Goal: Task Accomplishment & Management: Complete application form

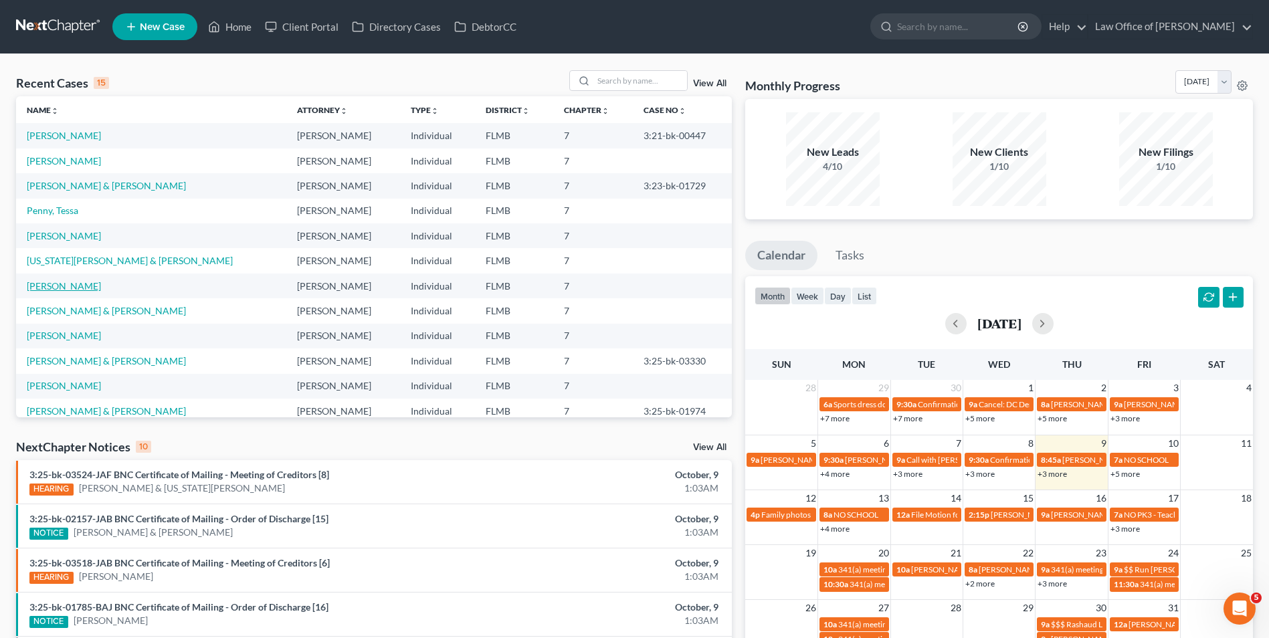
click at [69, 289] on link "[PERSON_NAME]" at bounding box center [64, 285] width 74 height 11
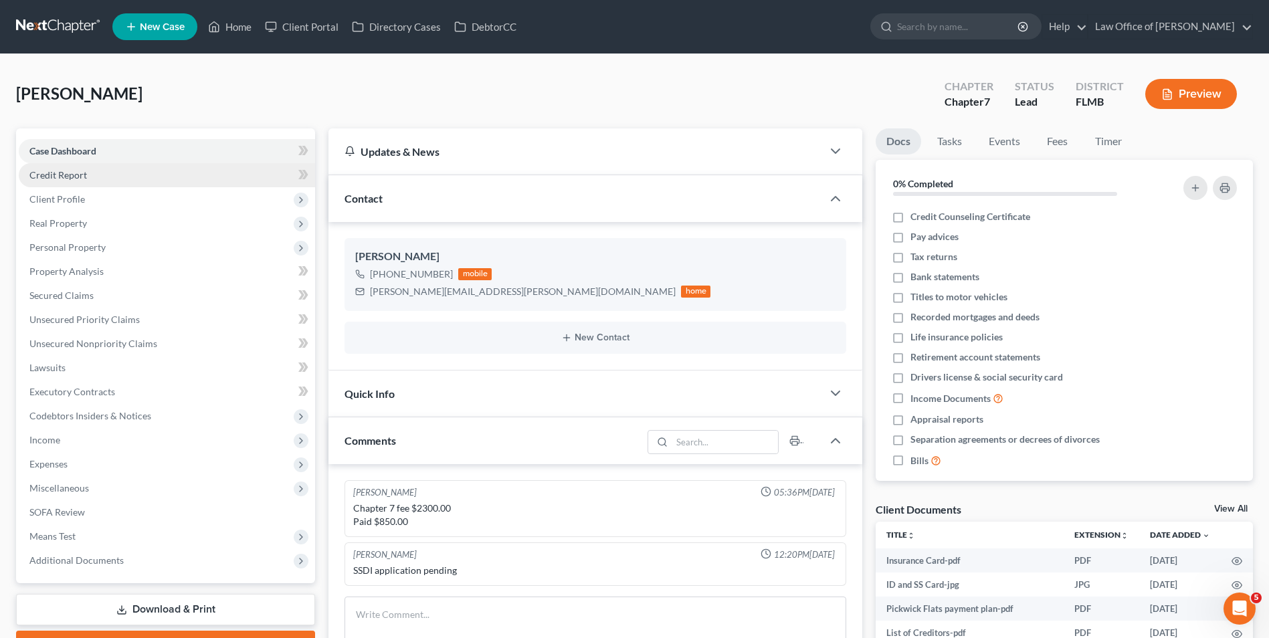
click at [84, 181] on link "Credit Report" at bounding box center [167, 175] width 296 height 24
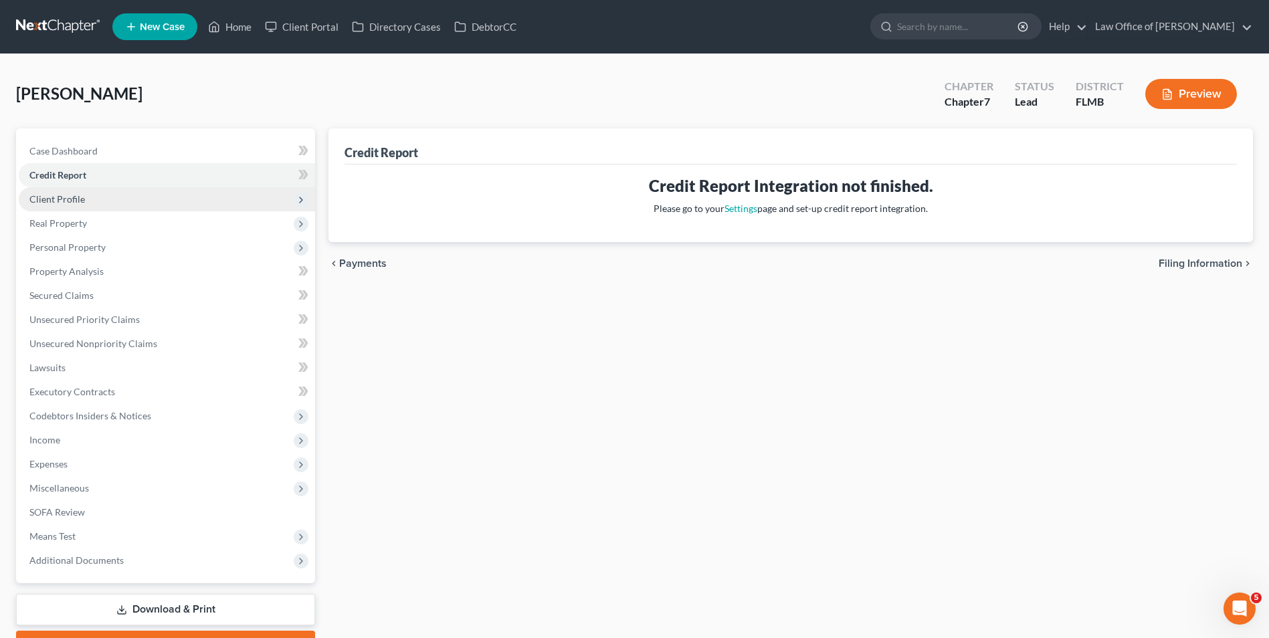
click at [87, 204] on span "Client Profile" at bounding box center [167, 199] width 296 height 24
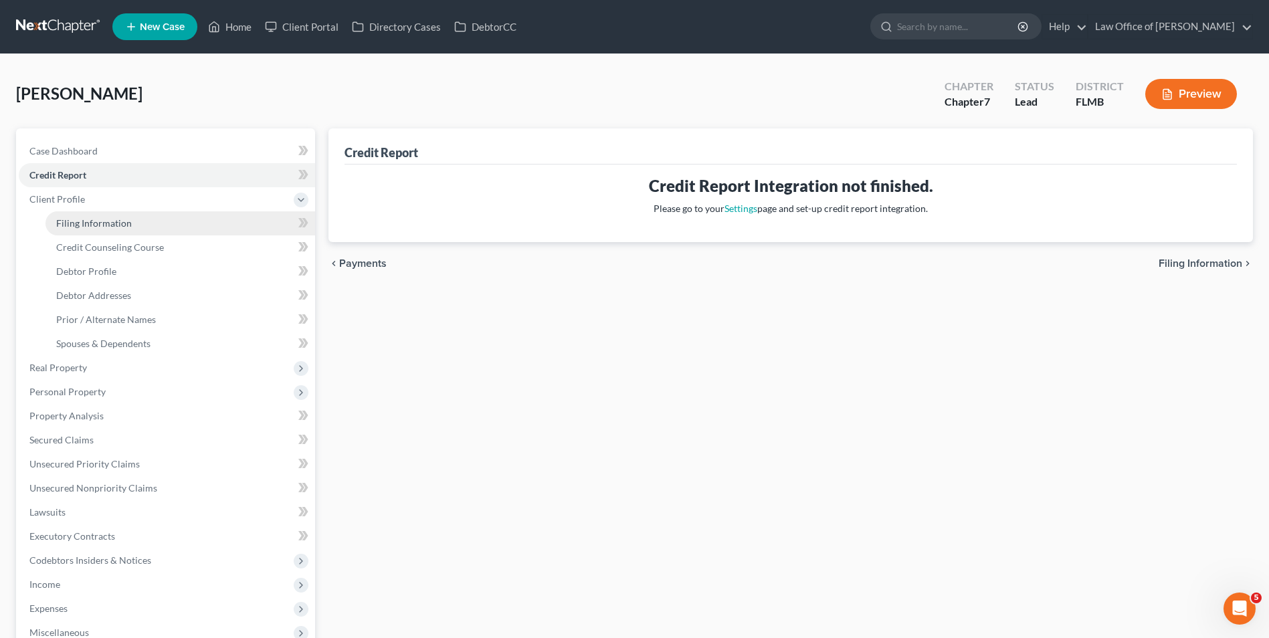
click at [95, 226] on span "Filing Information" at bounding box center [94, 222] width 76 height 11
select select "1"
select select "0"
select select "9"
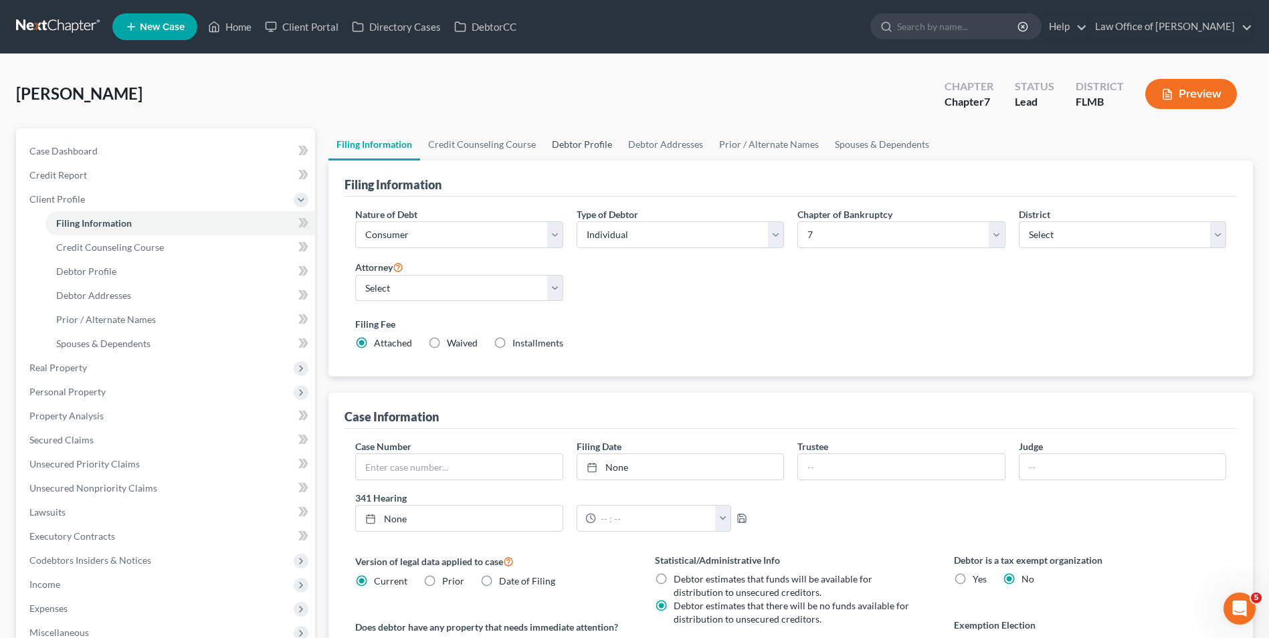
click at [584, 143] on link "Debtor Profile" at bounding box center [582, 144] width 76 height 32
select select "0"
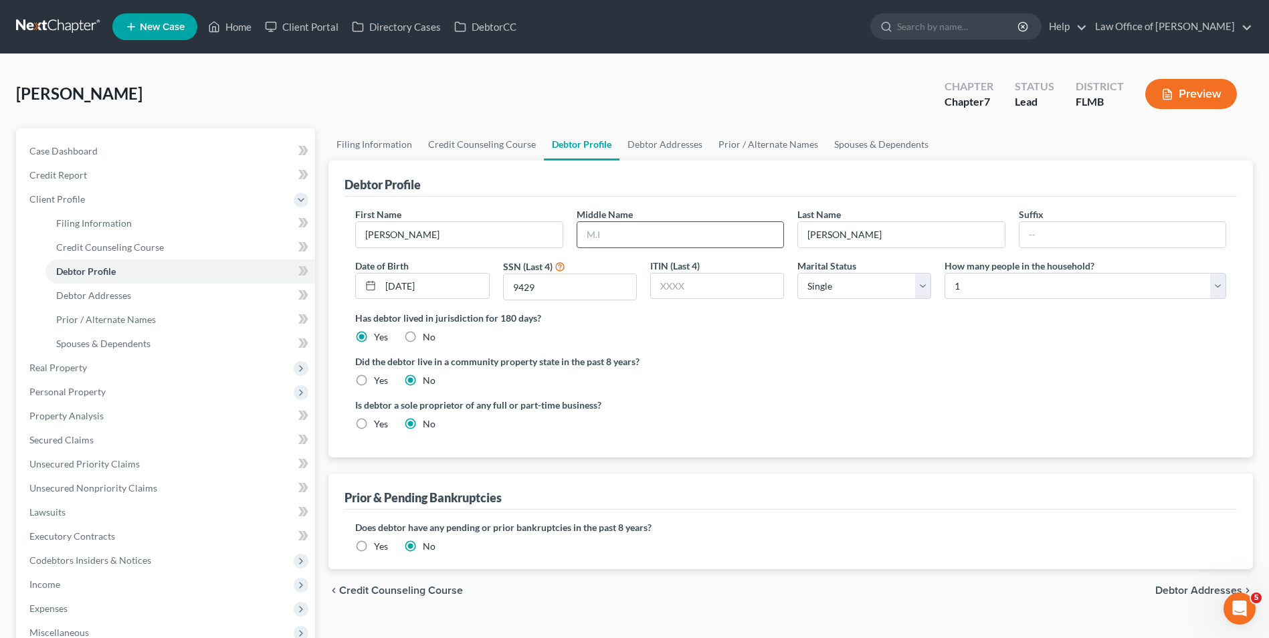
click at [673, 233] on input "text" at bounding box center [680, 234] width 206 height 25
type input "Gail"
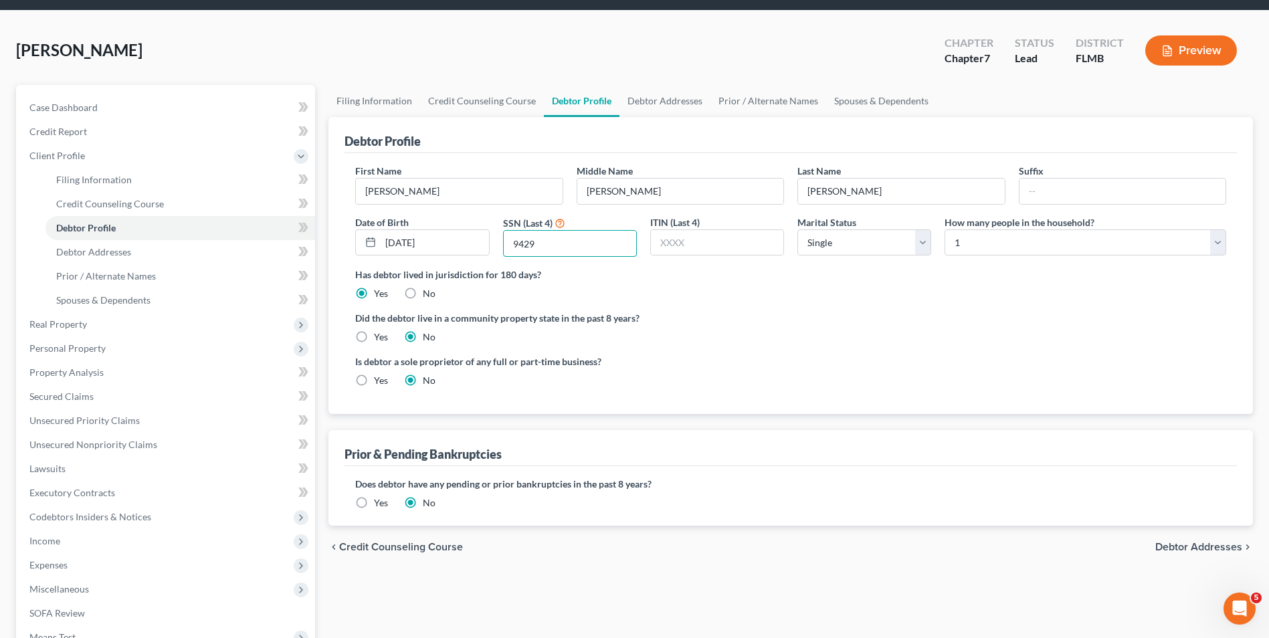
scroll to position [67, 0]
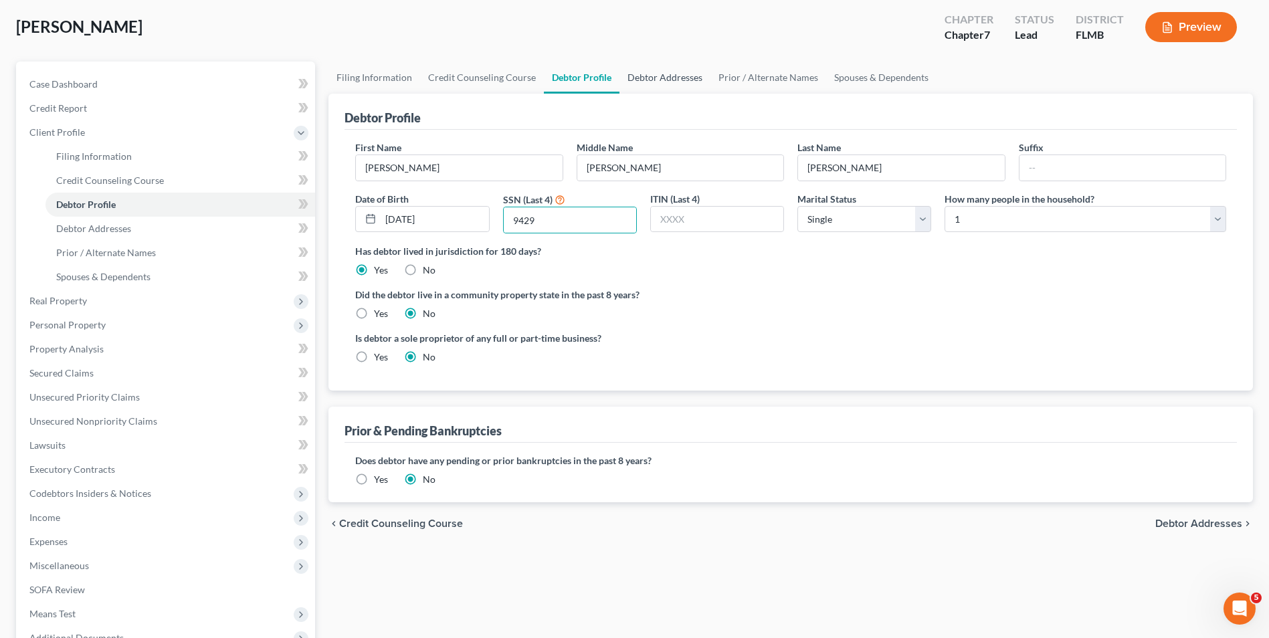
click at [655, 76] on link "Debtor Addresses" at bounding box center [664, 78] width 91 height 32
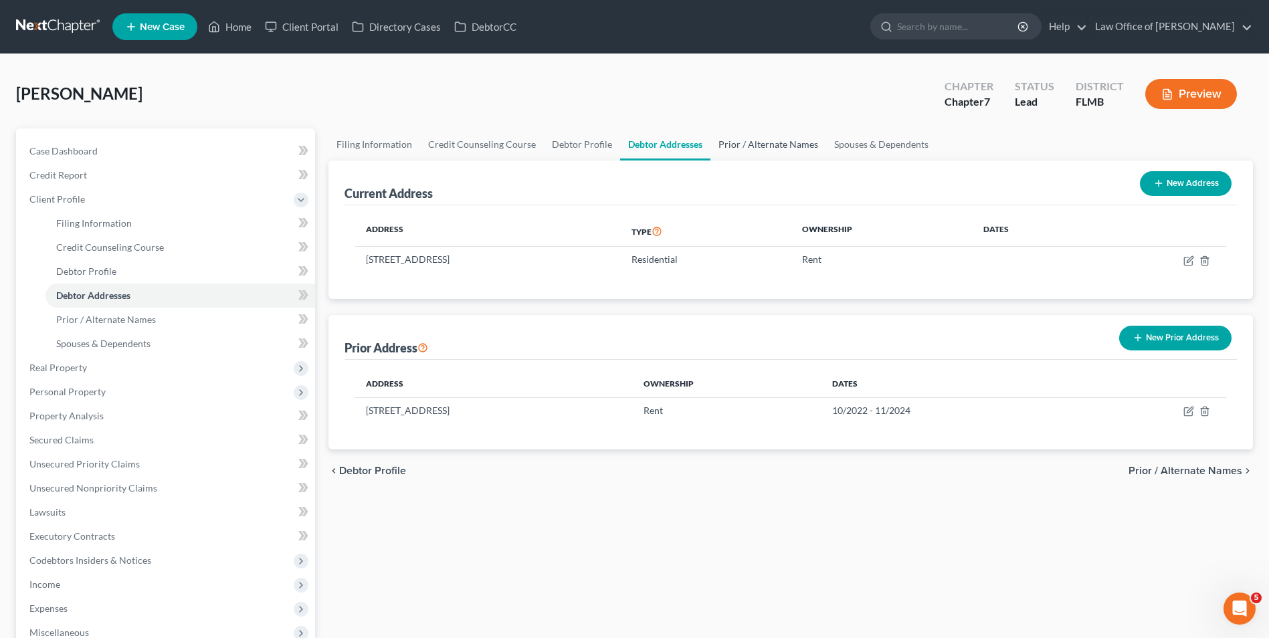
click at [737, 147] on link "Prior / Alternate Names" at bounding box center [768, 144] width 116 height 32
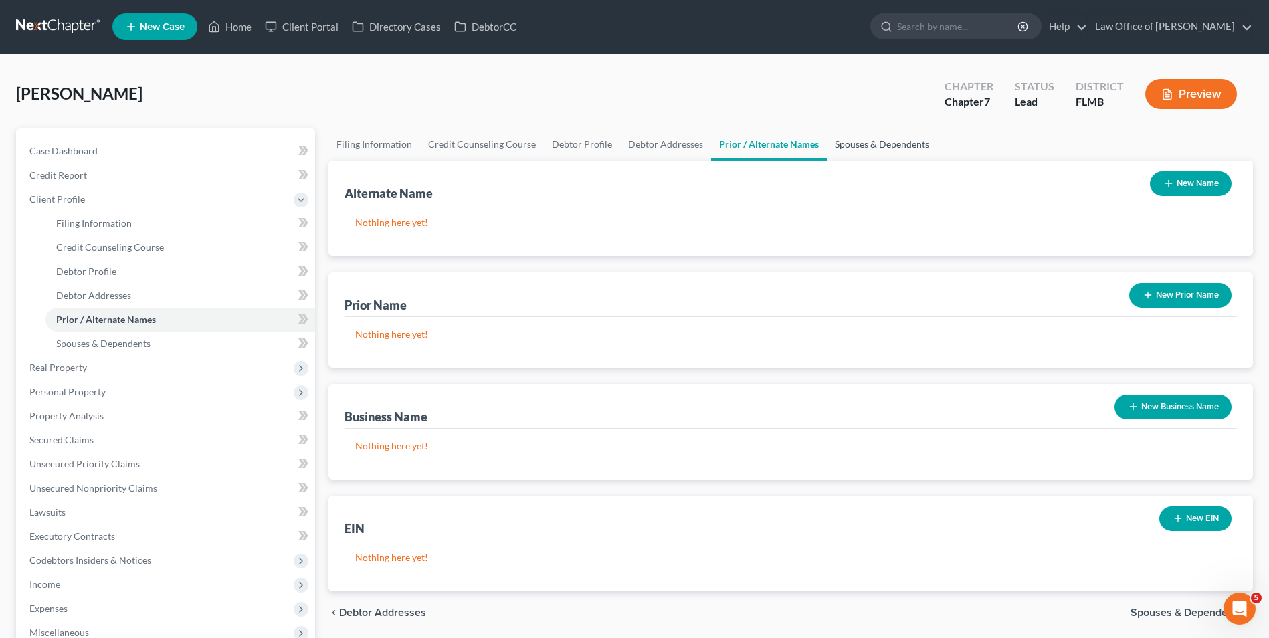
click at [839, 143] on link "Spouses & Dependents" at bounding box center [882, 144] width 110 height 32
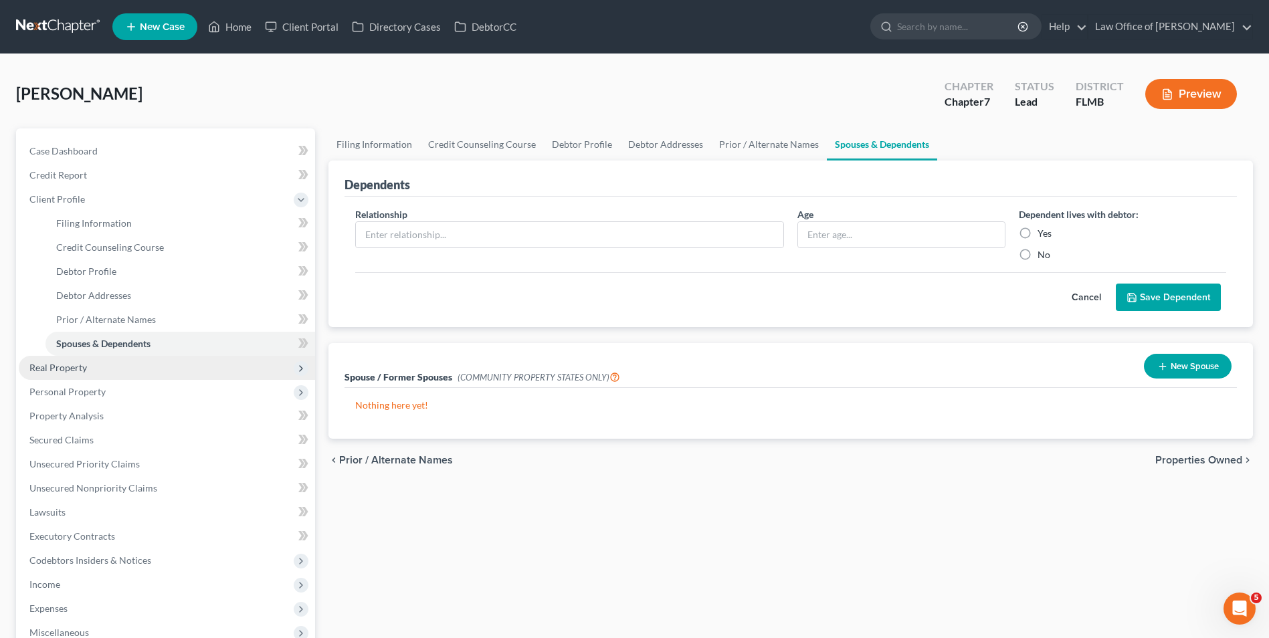
click at [97, 366] on span "Real Property" at bounding box center [167, 368] width 296 height 24
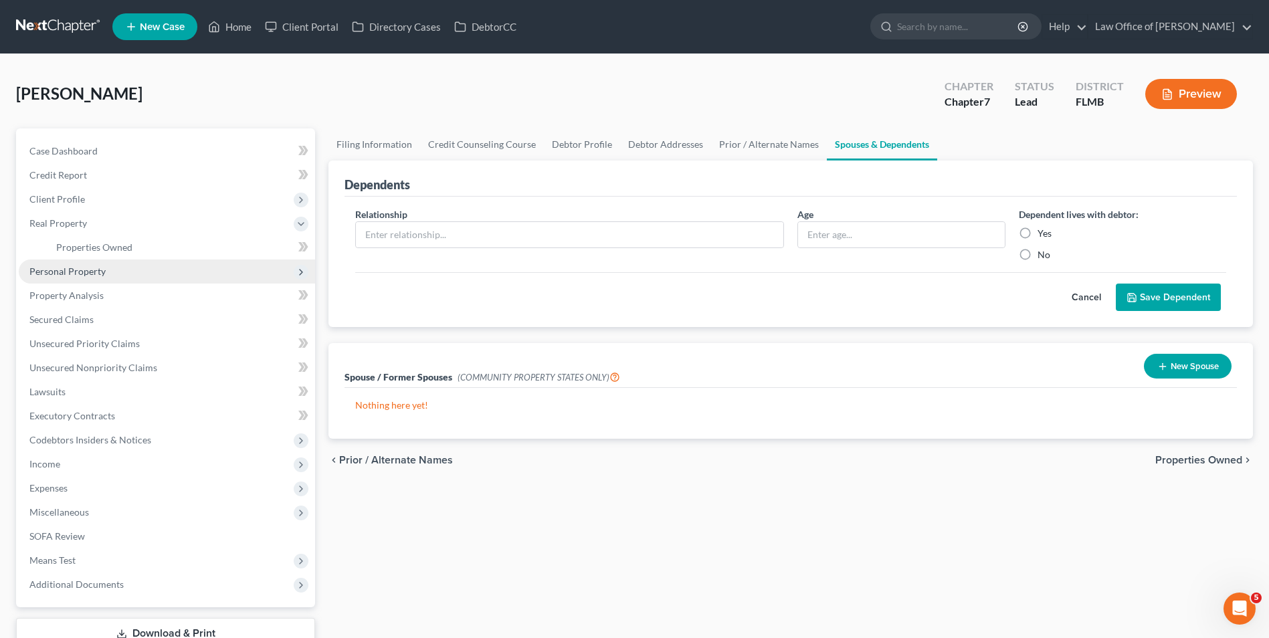
click at [99, 275] on span "Personal Property" at bounding box center [67, 271] width 76 height 11
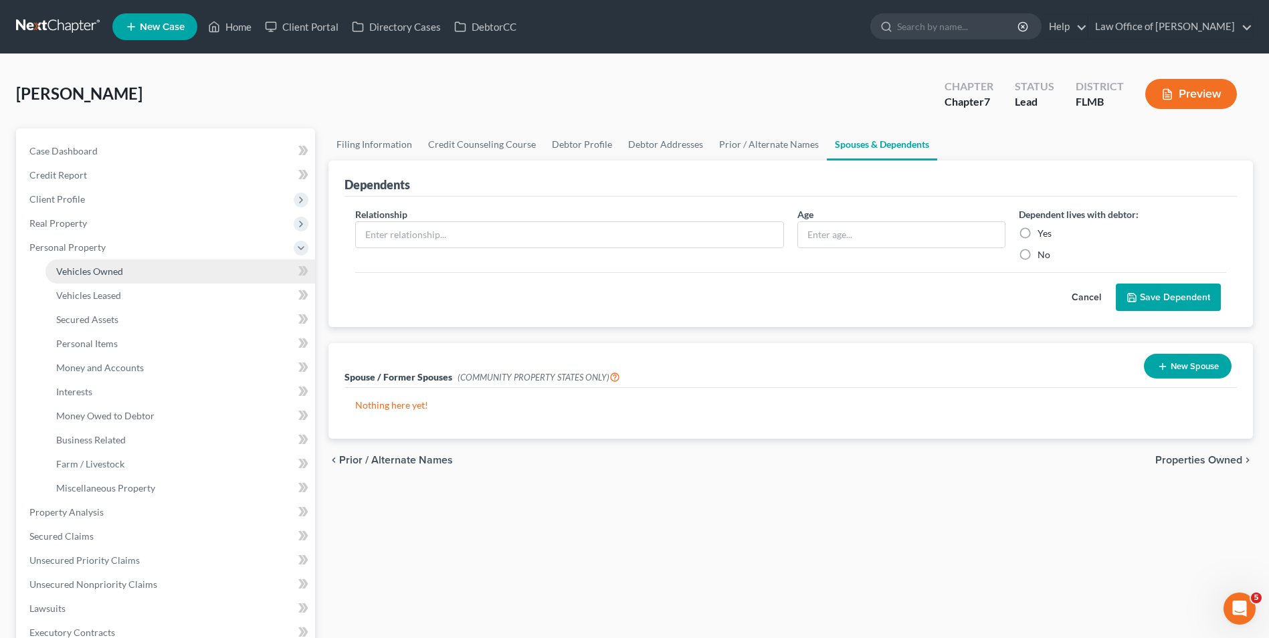
click at [122, 273] on link "Vehicles Owned" at bounding box center [180, 272] width 270 height 24
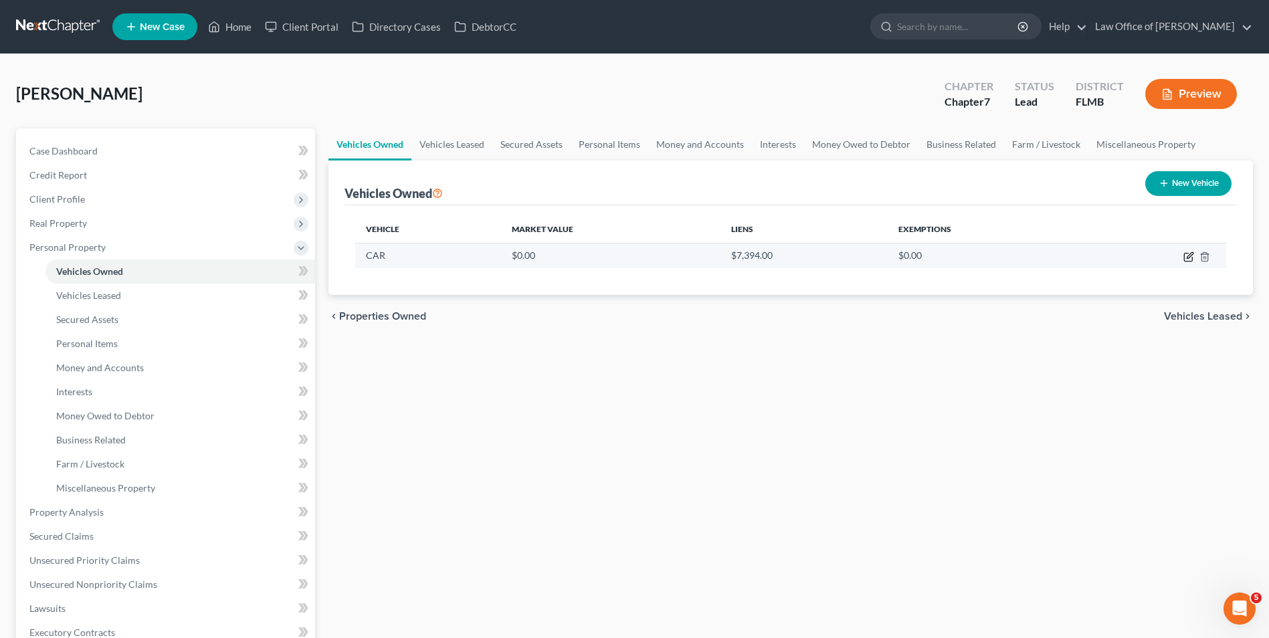
click at [1186, 254] on icon "button" at bounding box center [1188, 256] width 11 height 11
select select "0"
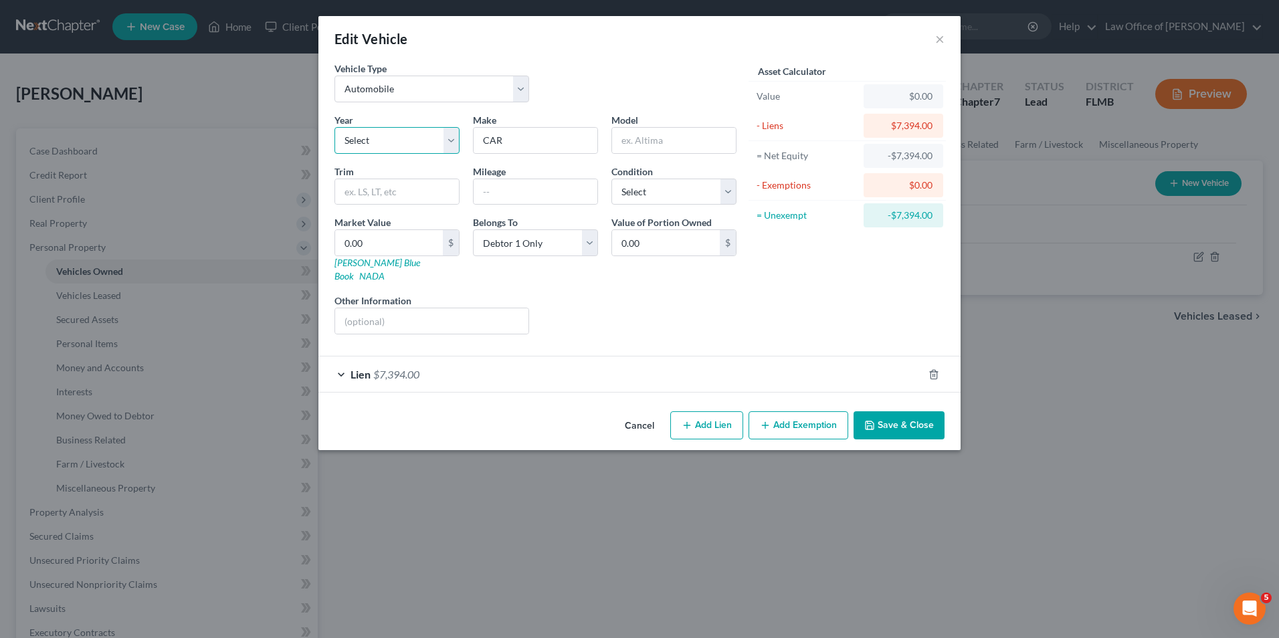
click at [452, 137] on select "Select 2026 2025 2024 2023 2022 2021 2020 2019 2018 2017 2016 2015 2014 2013 20…" at bounding box center [396, 140] width 125 height 27
select select "8"
click at [334, 127] on select "Select 2026 2025 2024 2023 2022 2021 2020 2019 2018 2017 2016 2015 2014 2013 20…" at bounding box center [396, 140] width 125 height 27
click at [526, 140] on input "CAR" at bounding box center [536, 140] width 124 height 25
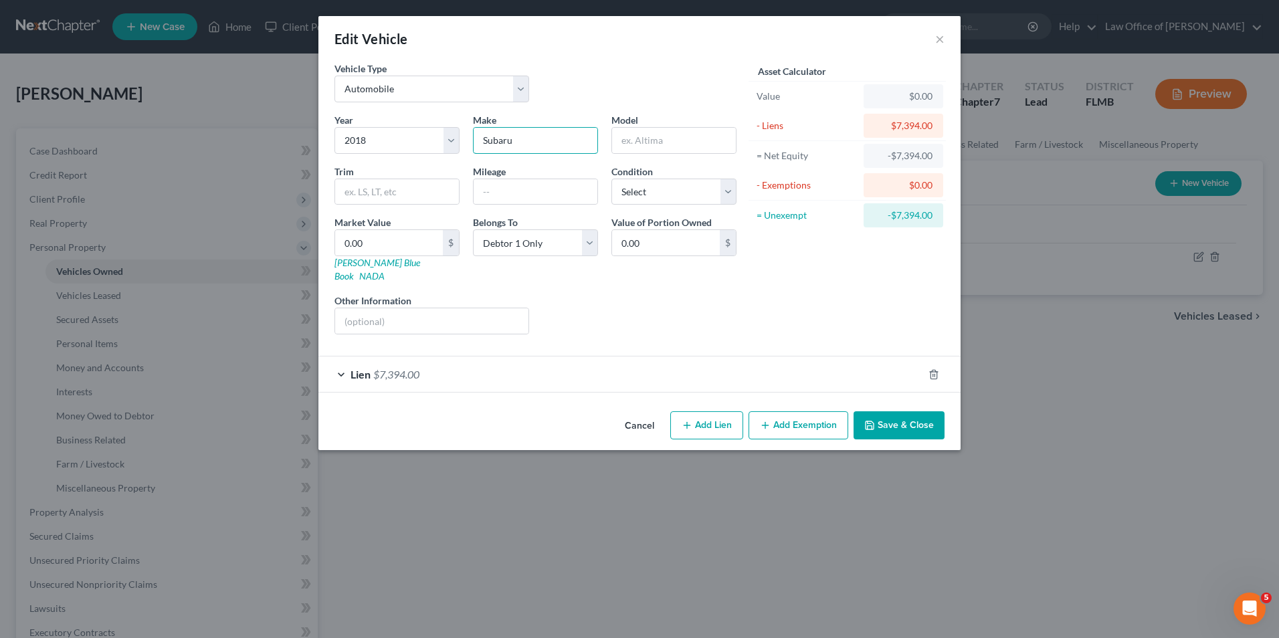
type input "Subaru"
click at [641, 145] on input "text" at bounding box center [674, 140] width 124 height 25
type input "Legacy"
type input "2.5i Premium Sedan 4D"
select select "2"
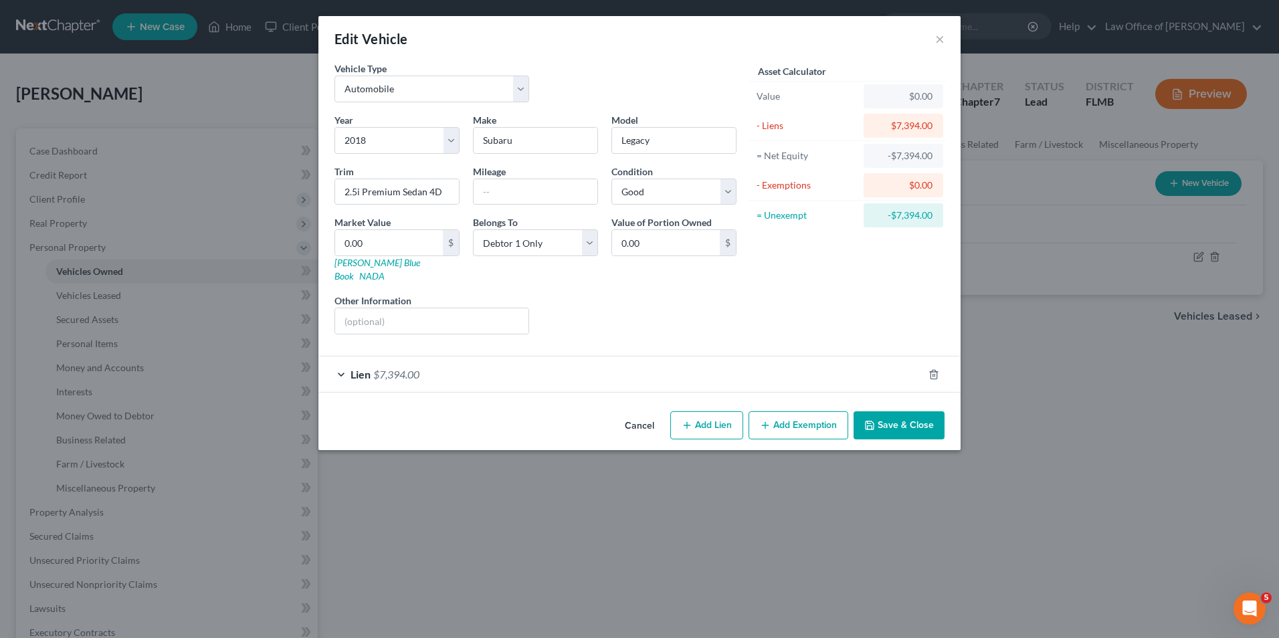
click at [890, 411] on button "Save & Close" at bounding box center [898, 425] width 91 height 28
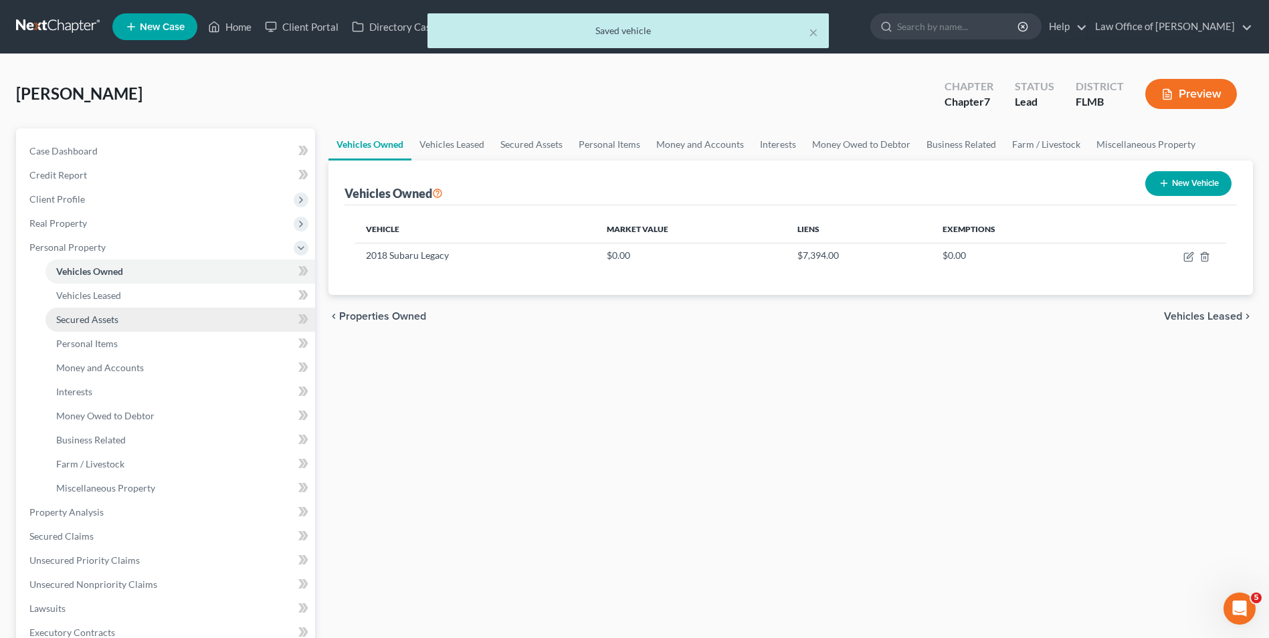
click at [130, 320] on link "Secured Assets" at bounding box center [180, 320] width 270 height 24
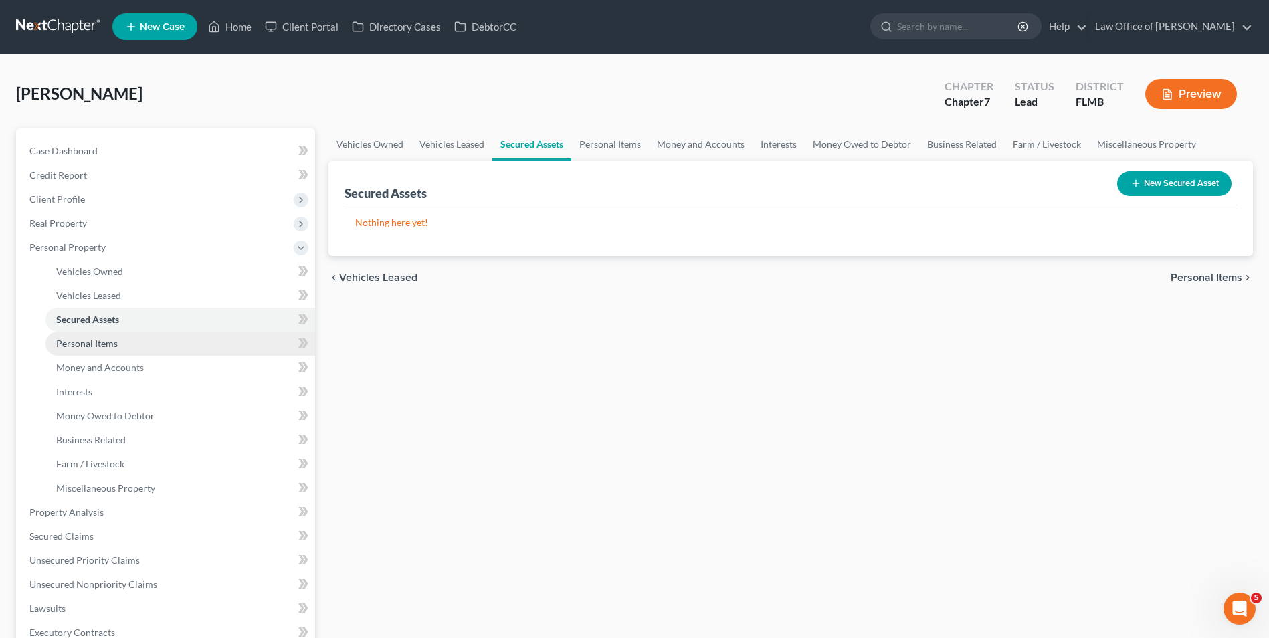
click at [119, 347] on link "Personal Items" at bounding box center [180, 344] width 270 height 24
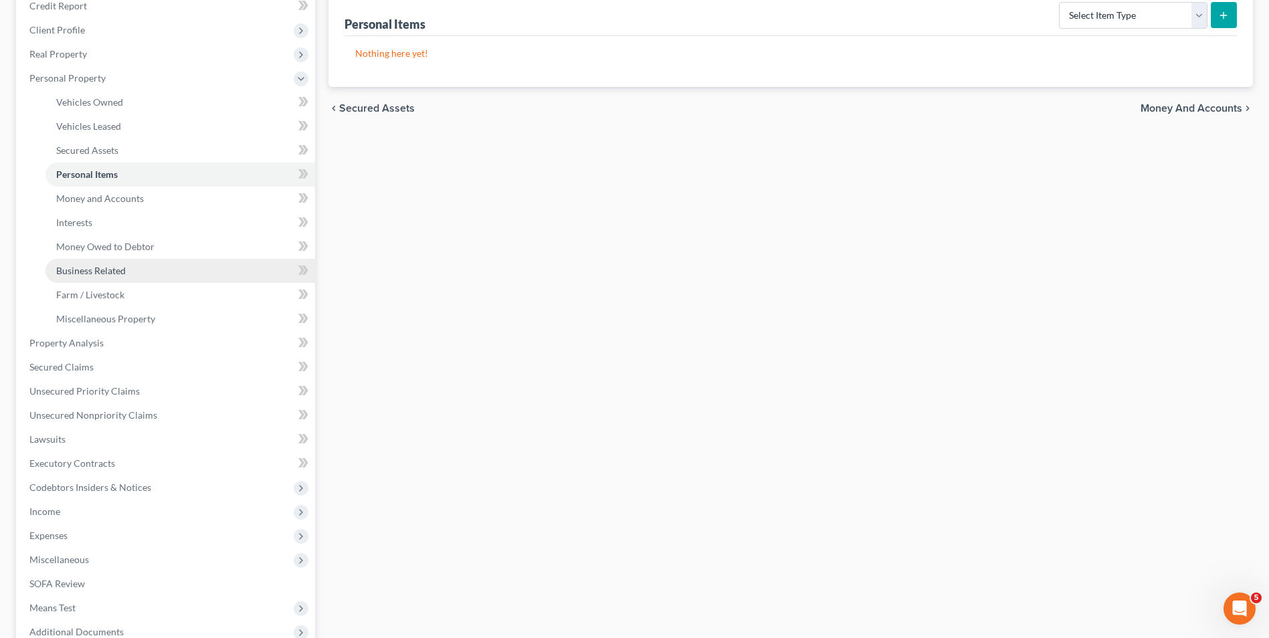
scroll to position [201, 0]
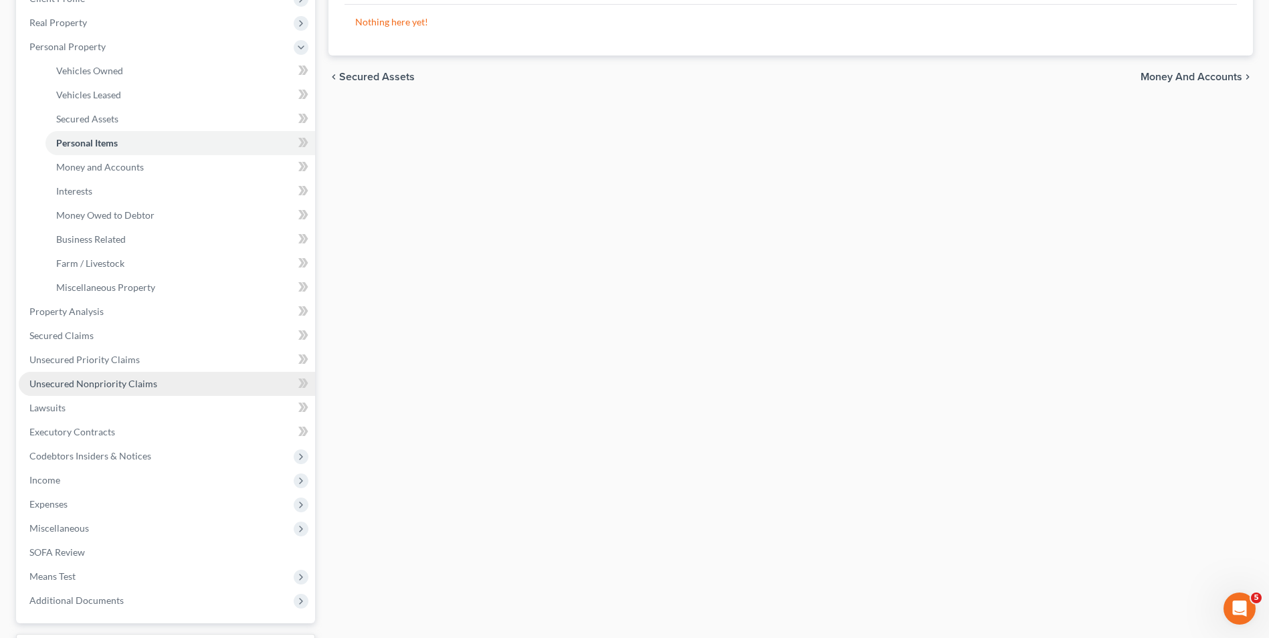
click at [103, 384] on span "Unsecured Nonpriority Claims" at bounding box center [93, 383] width 128 height 11
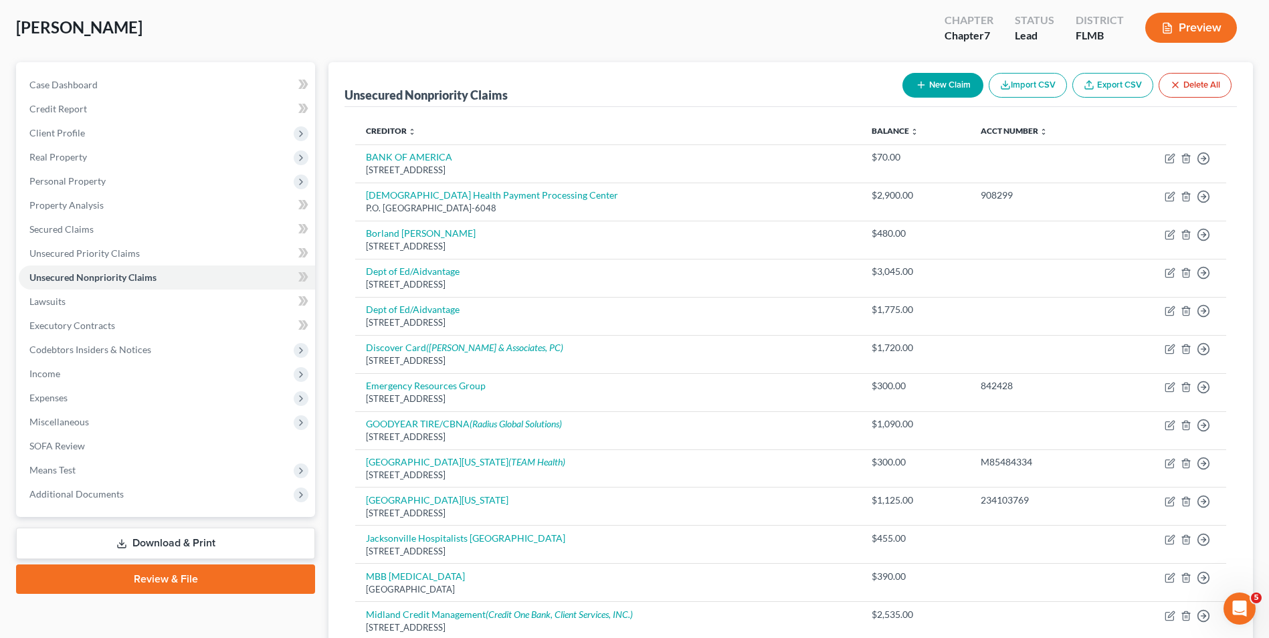
scroll to position [67, 0]
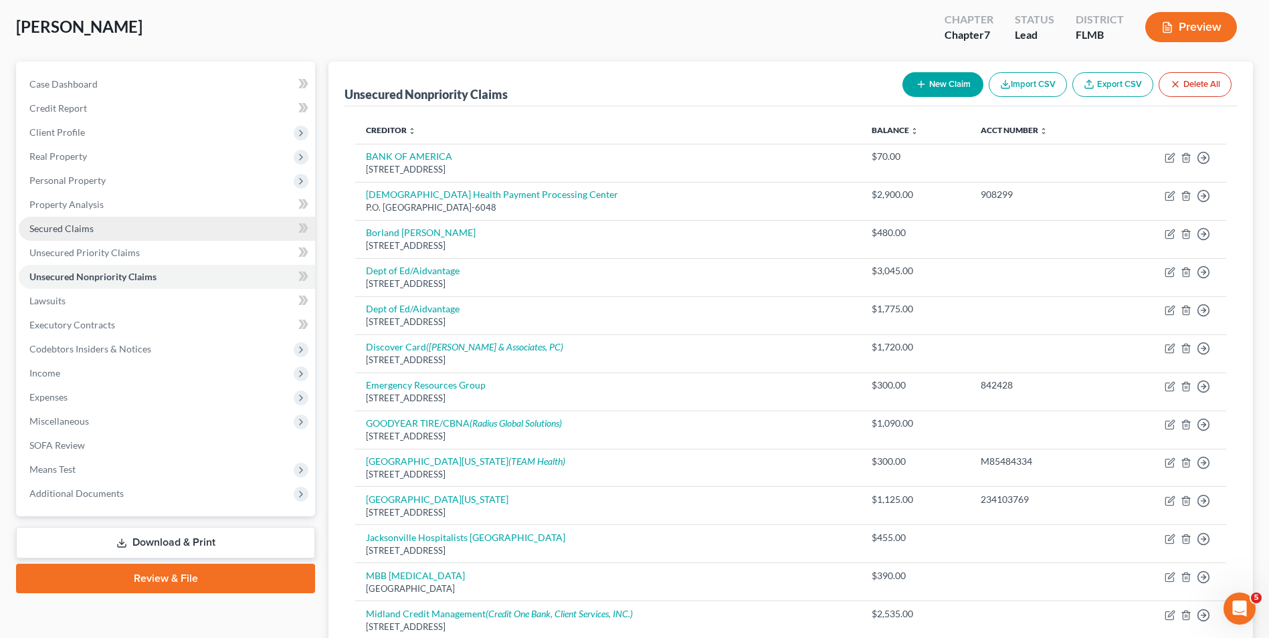
click at [56, 227] on span "Secured Claims" at bounding box center [61, 228] width 64 height 11
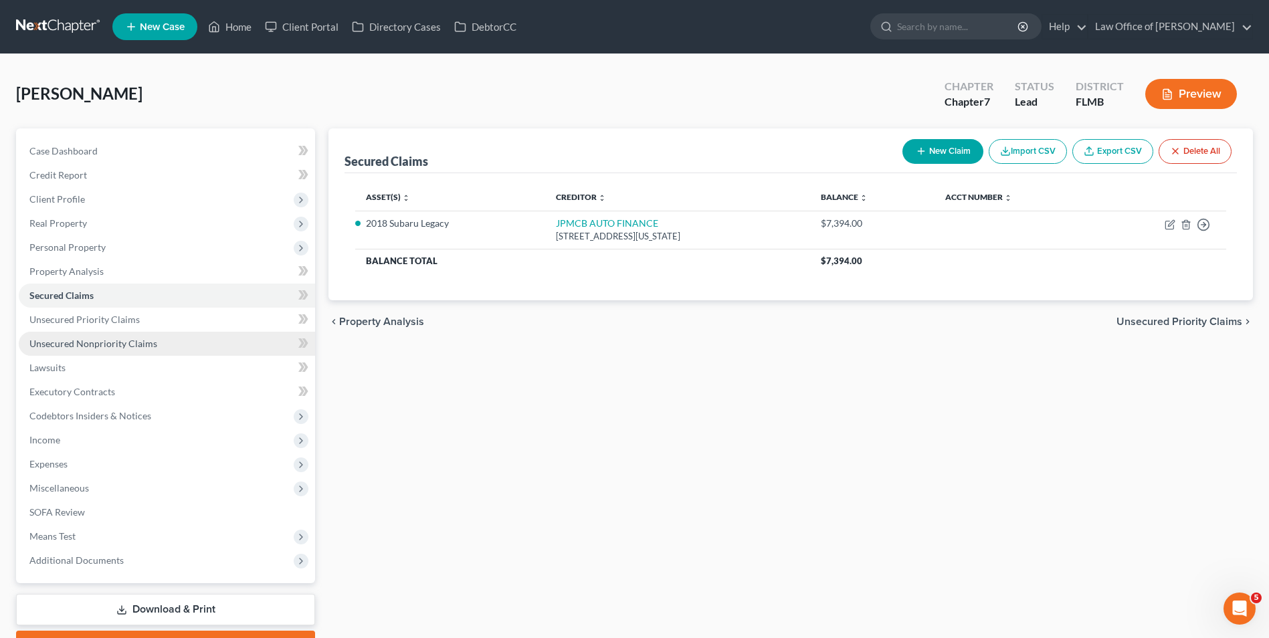
click at [90, 342] on span "Unsecured Nonpriority Claims" at bounding box center [93, 343] width 128 height 11
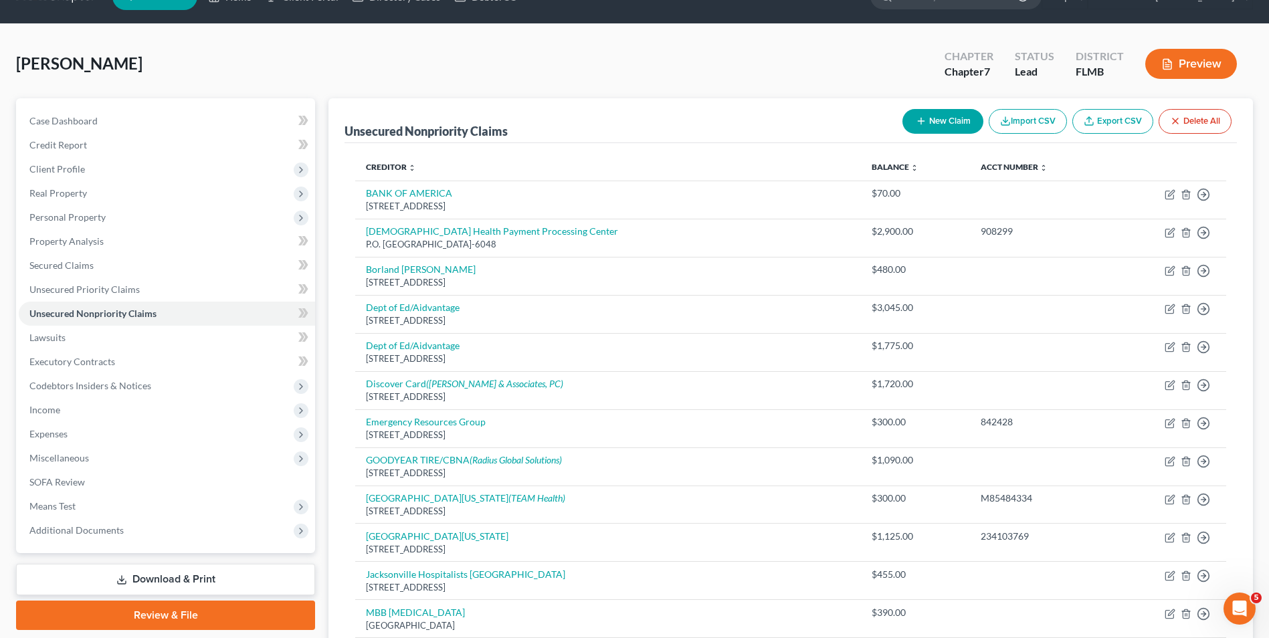
scroll to position [97, 0]
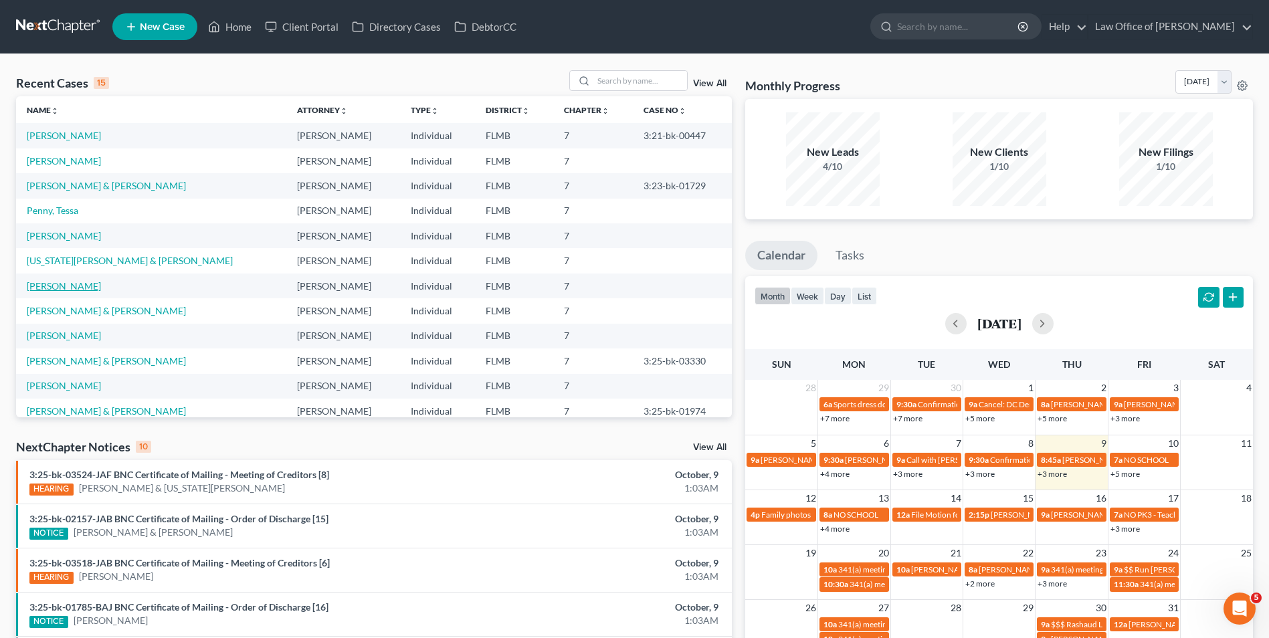
click at [41, 280] on link "[PERSON_NAME]" at bounding box center [64, 285] width 74 height 11
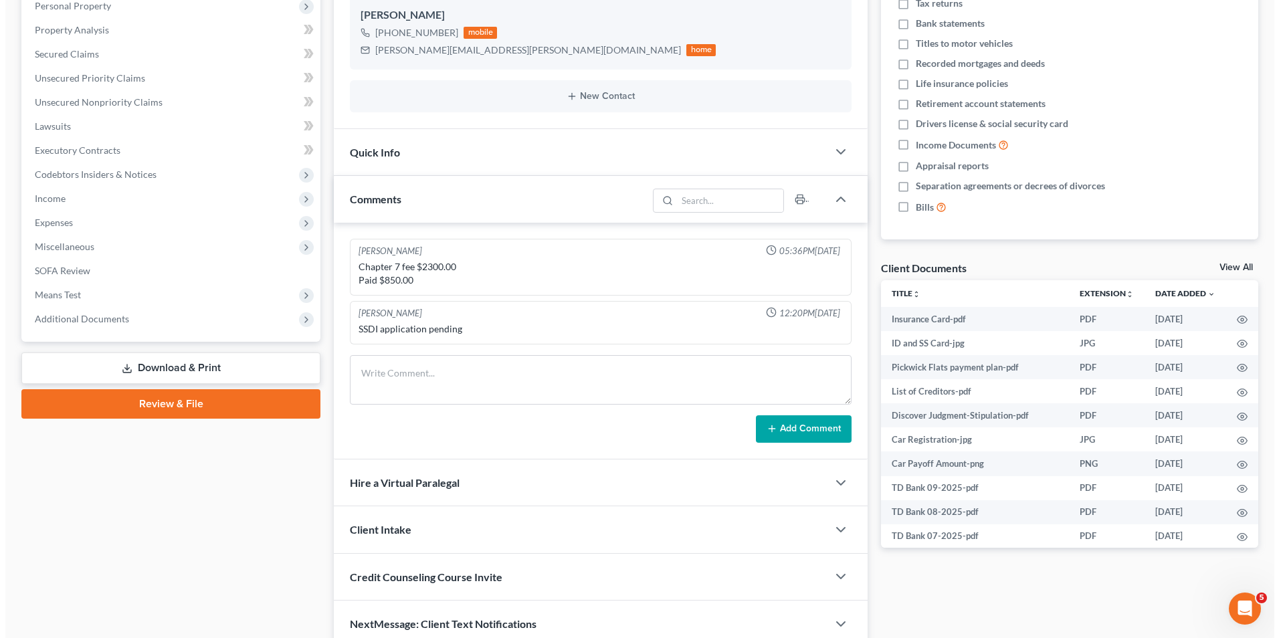
scroll to position [264, 0]
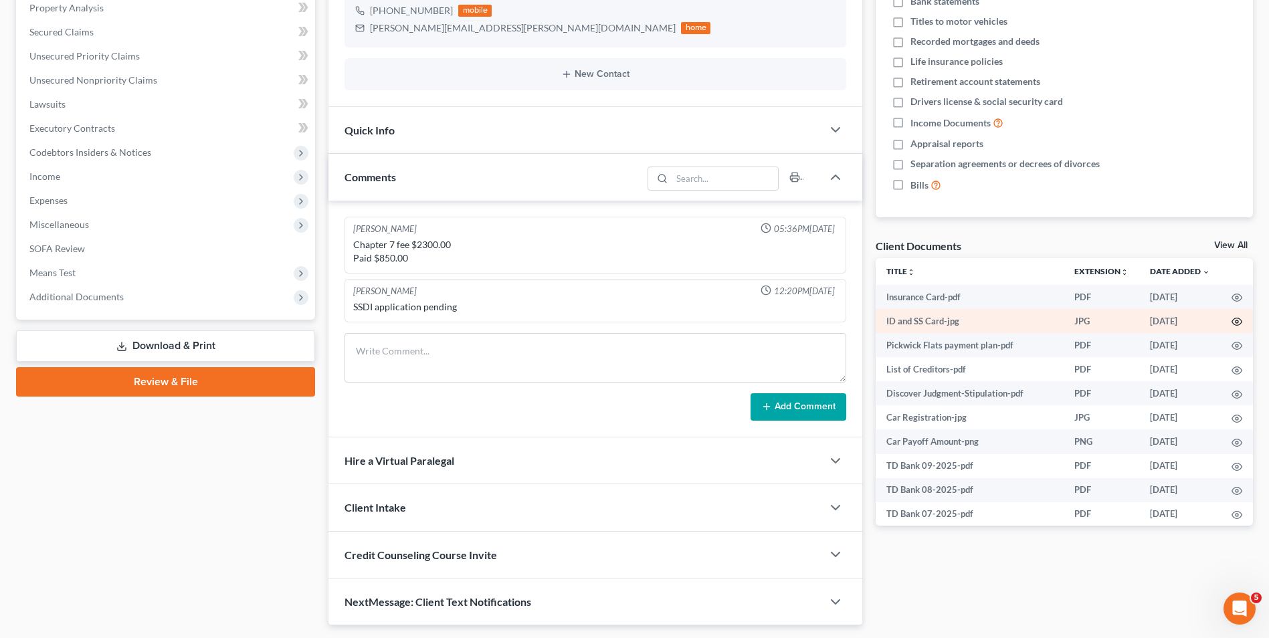
click at [1231, 322] on icon "button" at bounding box center [1236, 321] width 11 height 11
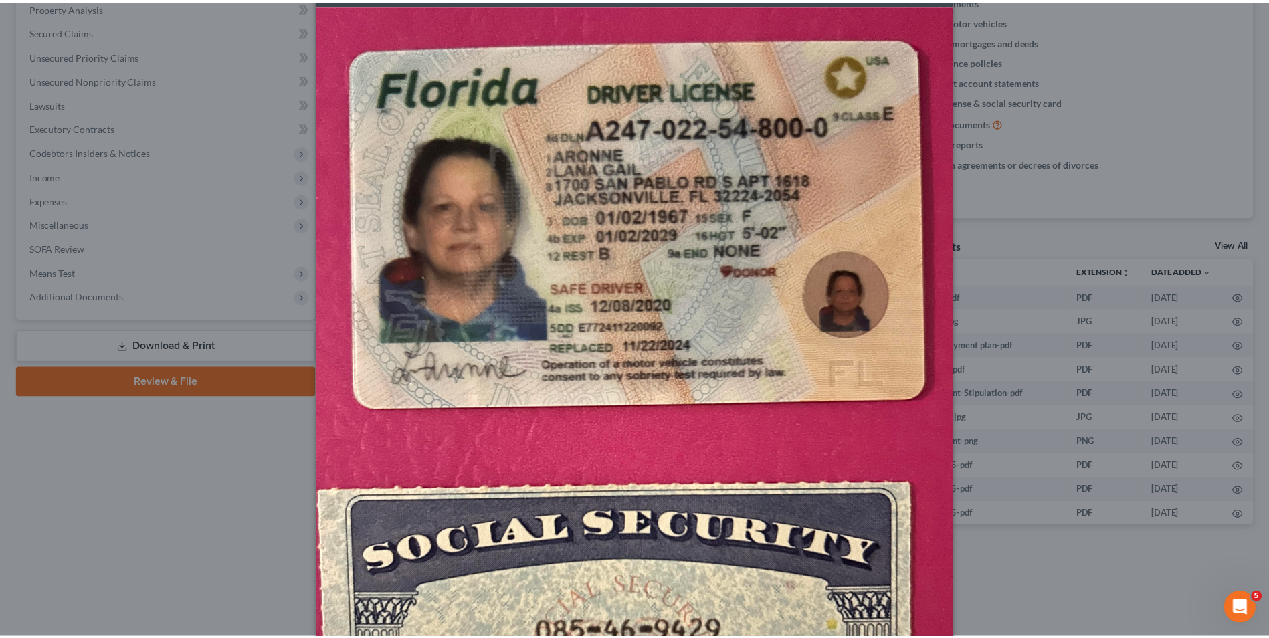
scroll to position [134, 0]
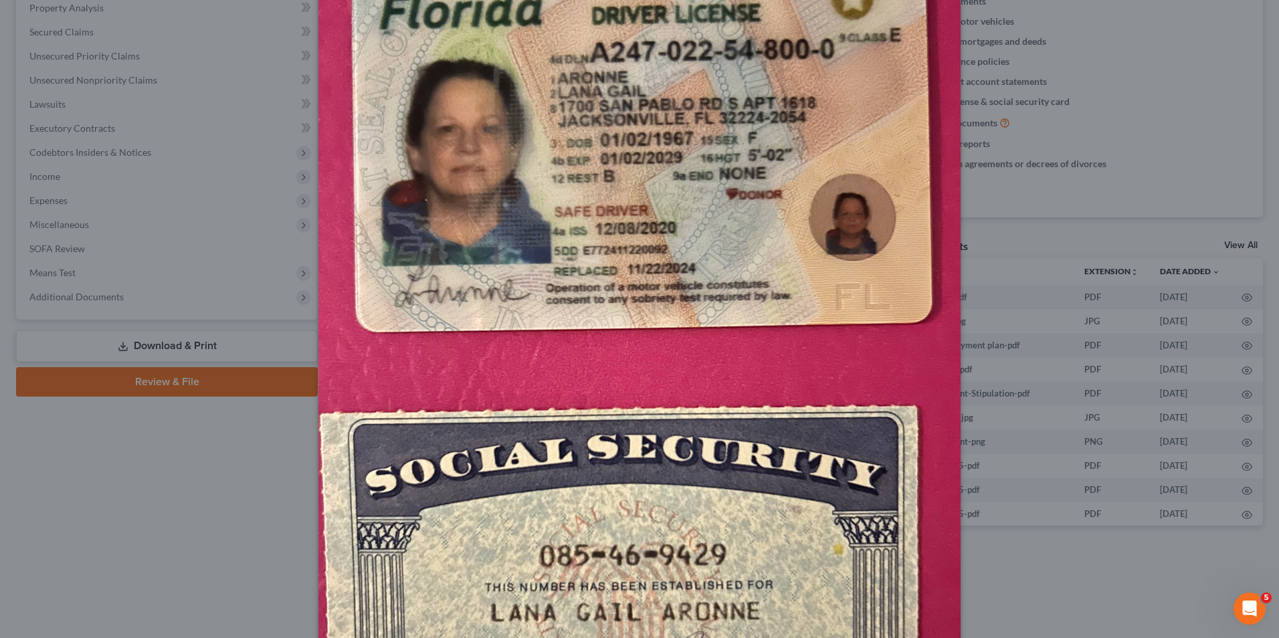
click at [1002, 236] on div "Attachment Preview: ID and SS Card-jpg [DATE] × Download" at bounding box center [639, 319] width 1279 height 638
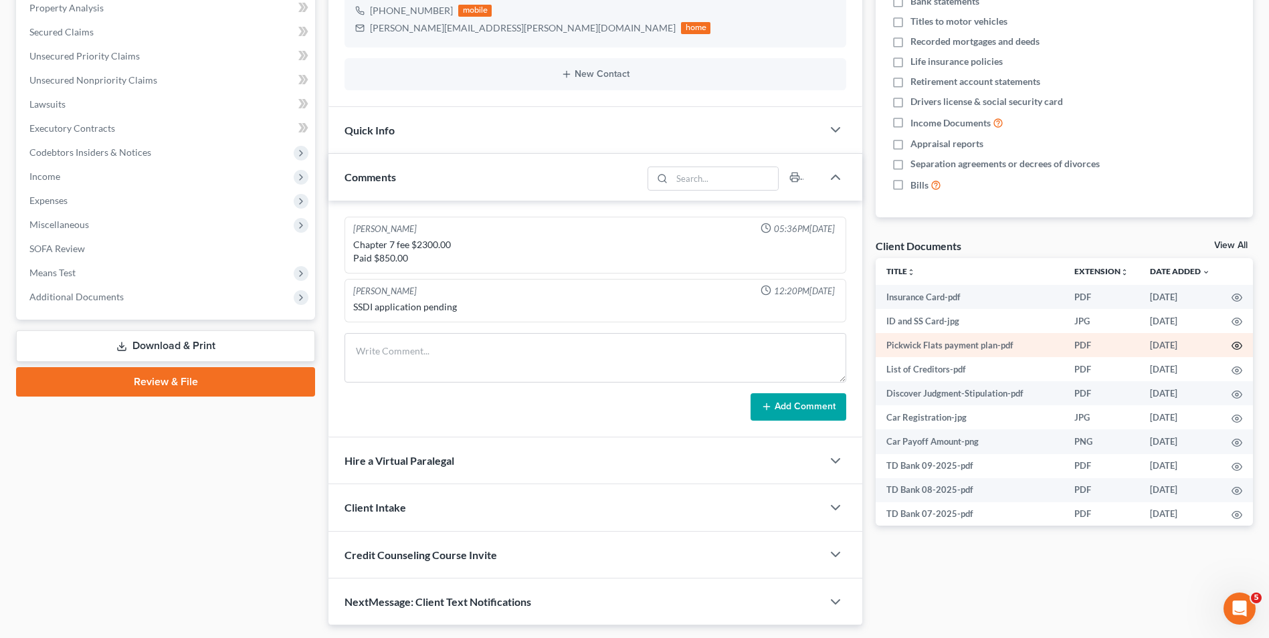
click at [1232, 344] on icon "button" at bounding box center [1237, 345] width 10 height 7
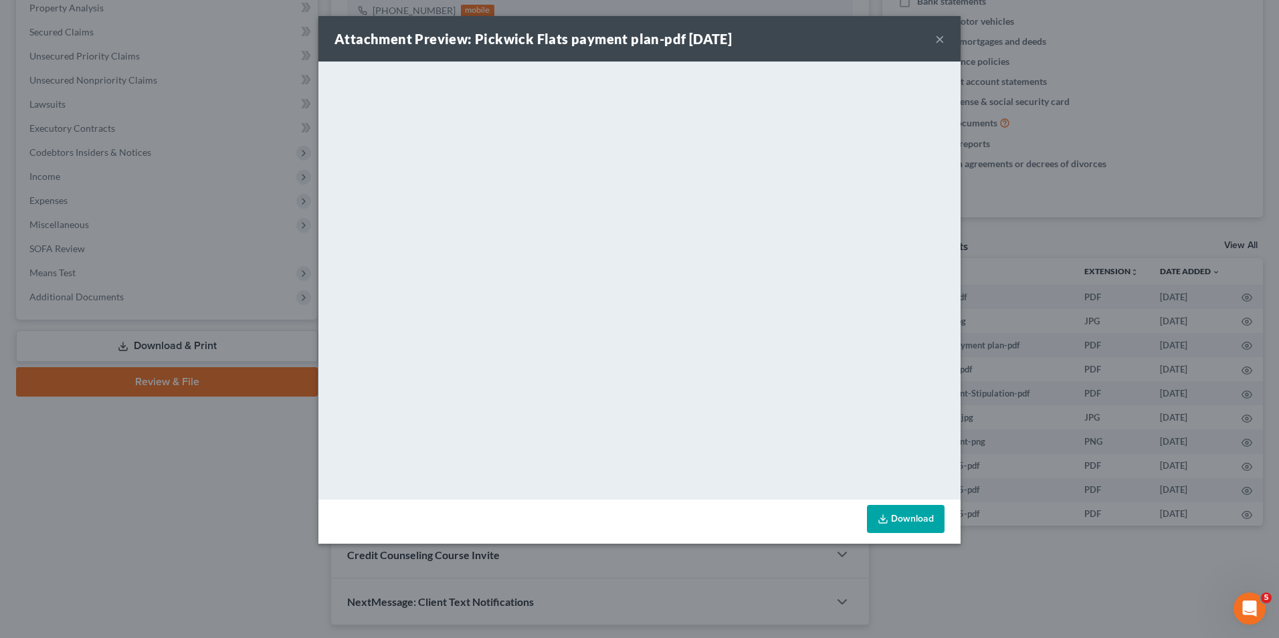
click at [1017, 246] on div "Attachment Preview: Pickwick Flats payment plan-pdf [DATE] × <object ng-attr-da…" at bounding box center [639, 319] width 1279 height 638
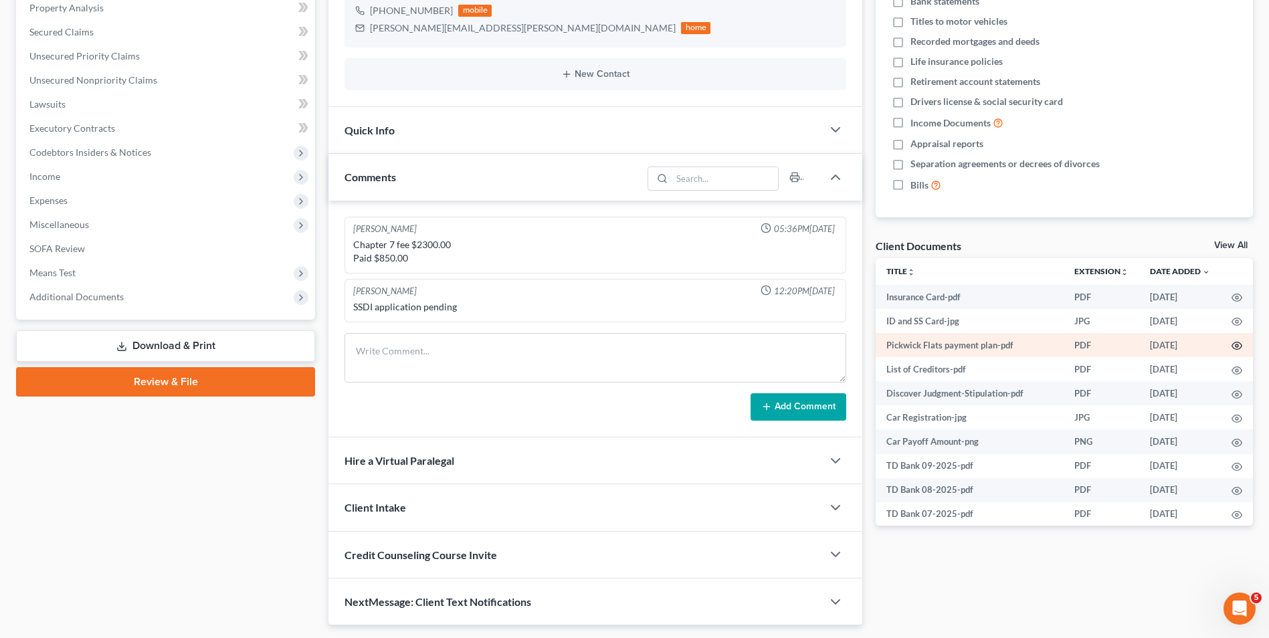
click at [1231, 341] on icon "button" at bounding box center [1236, 345] width 11 height 11
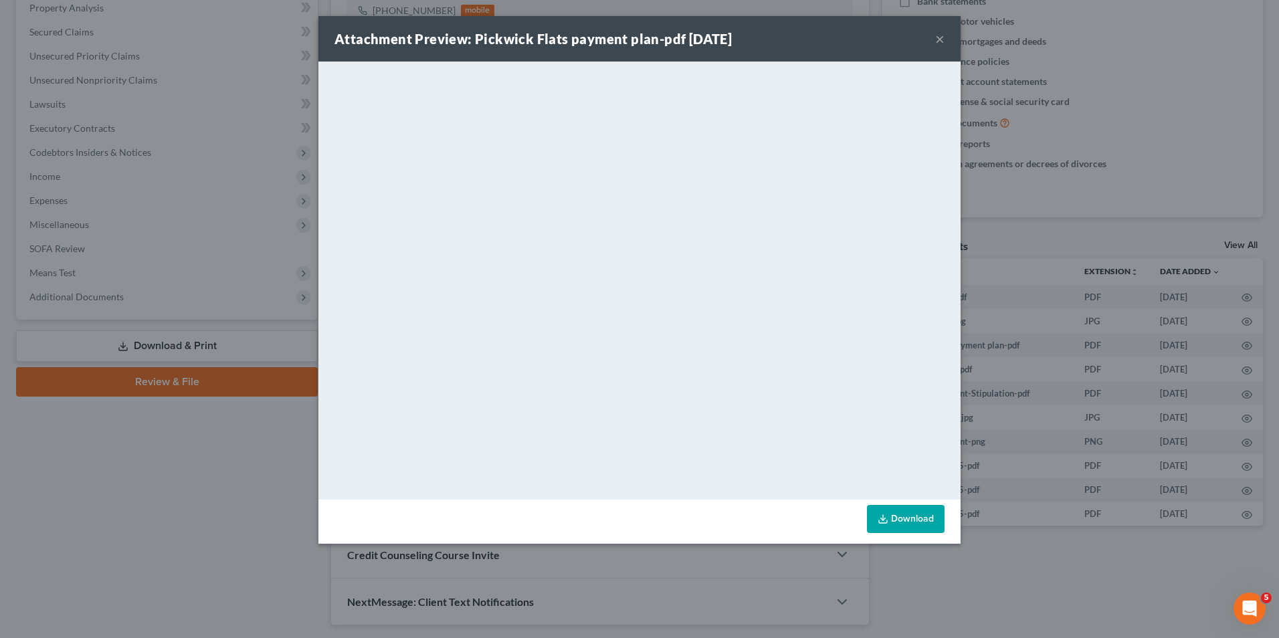
click at [941, 36] on button "×" at bounding box center [939, 39] width 9 height 16
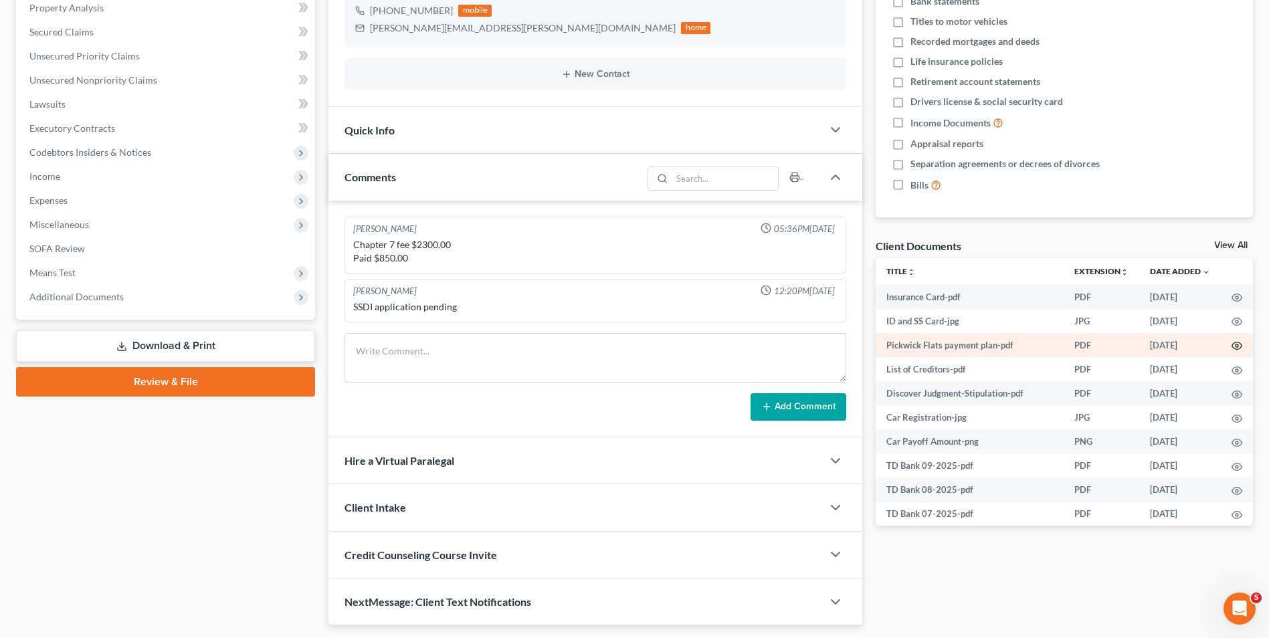
click at [1231, 342] on icon "button" at bounding box center [1236, 345] width 11 height 11
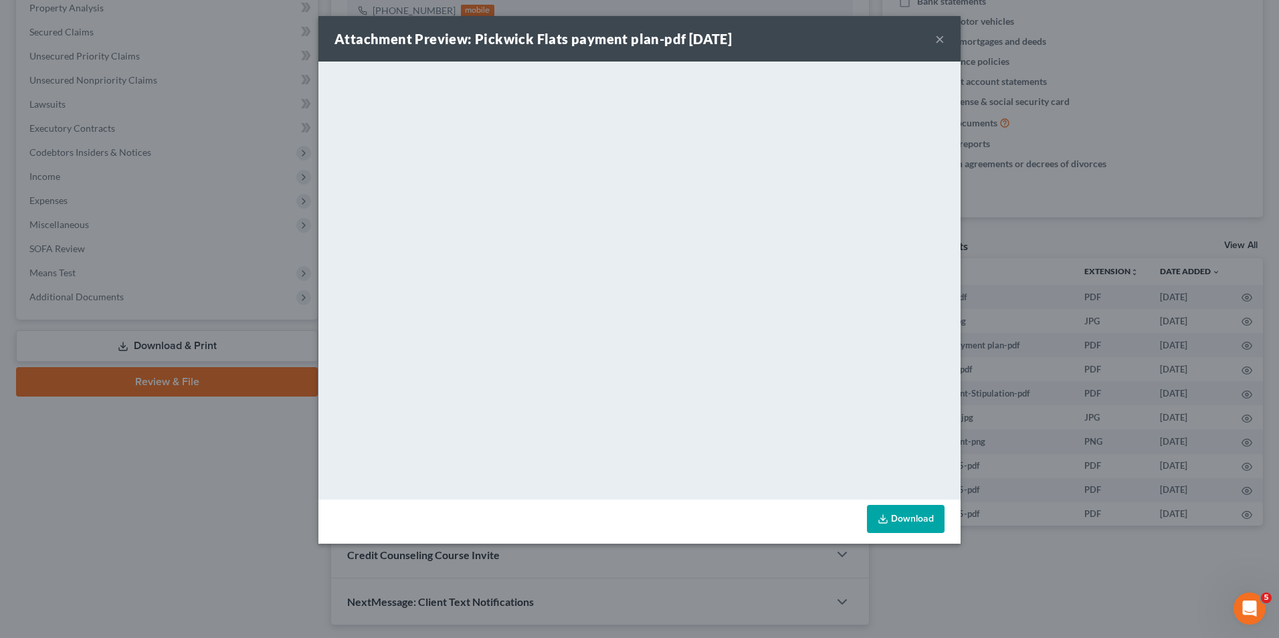
click at [197, 487] on div "Attachment Preview: Pickwick Flats payment plan-pdf [DATE] × <object ng-attr-da…" at bounding box center [639, 319] width 1279 height 638
